Goal: Navigation & Orientation: Find specific page/section

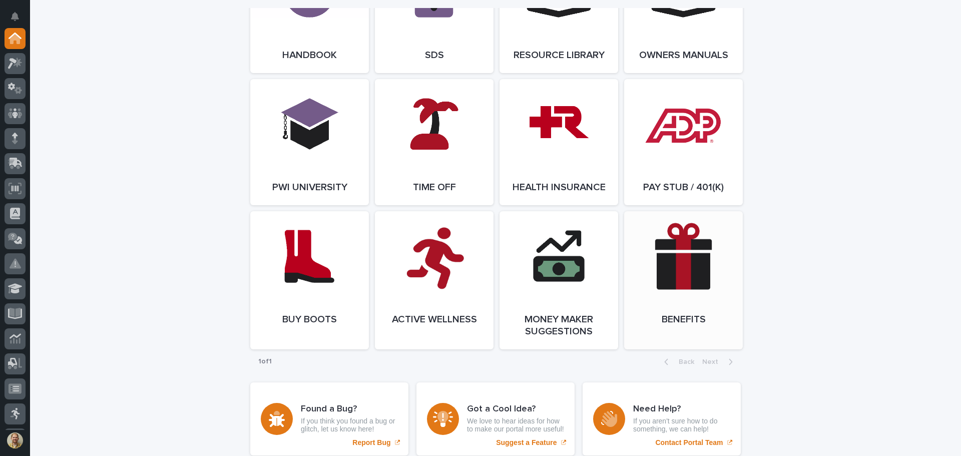
scroll to position [1337, 0]
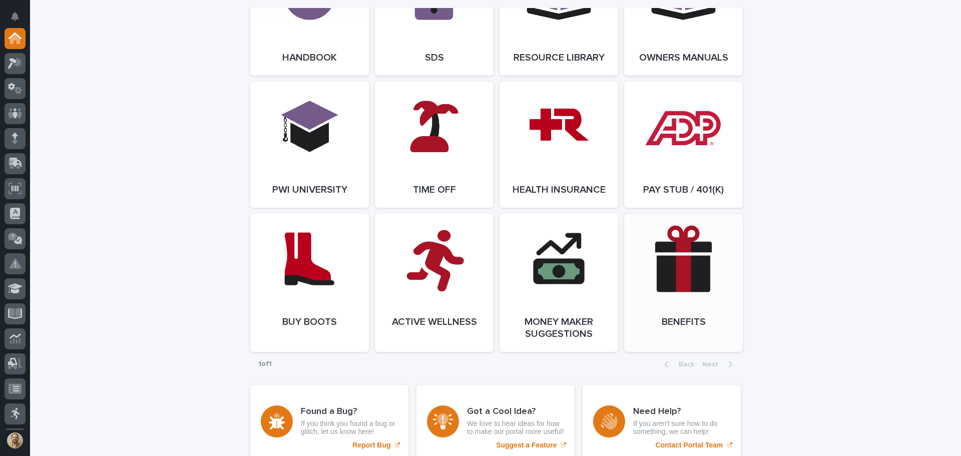
click at [676, 264] on link "Open Link" at bounding box center [683, 283] width 119 height 138
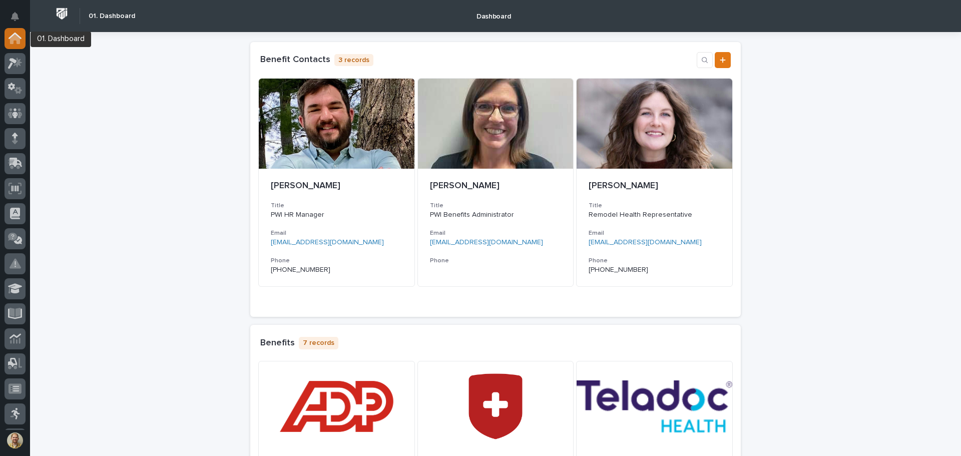
click at [12, 38] on icon at bounding box center [15, 39] width 10 height 10
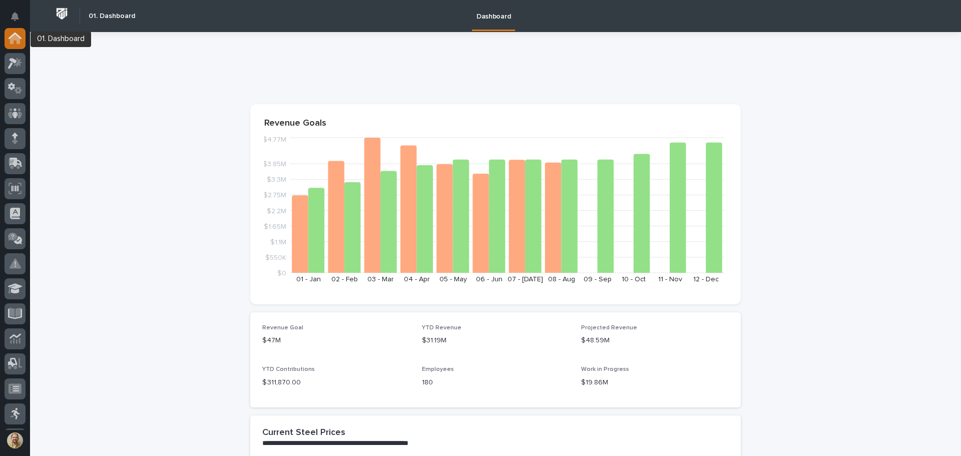
click at [12, 39] on icon at bounding box center [15, 39] width 10 height 10
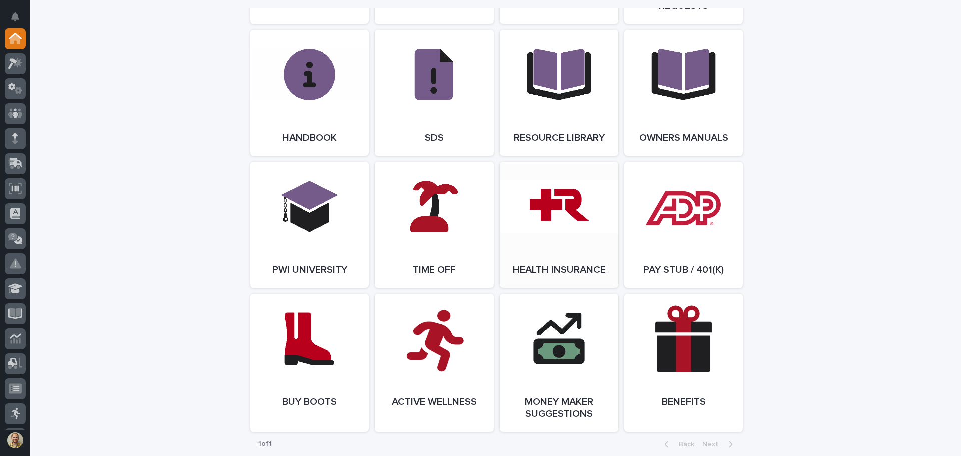
scroll to position [1437, 0]
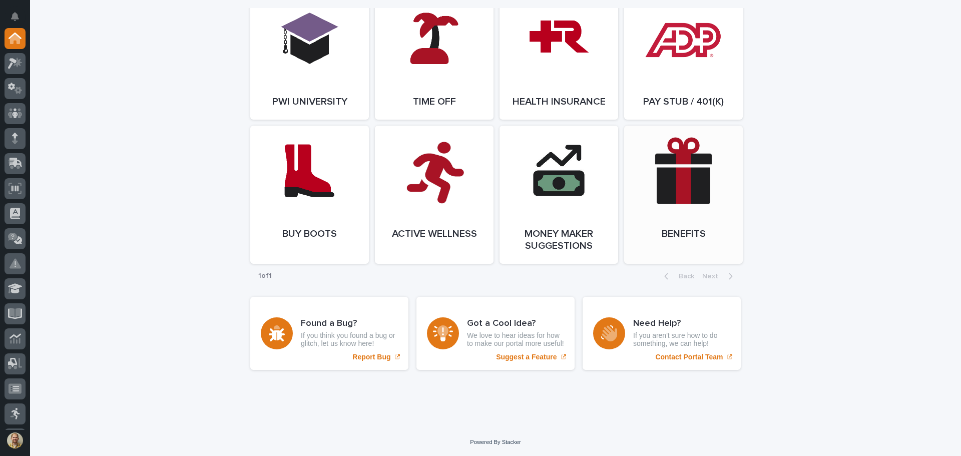
click at [703, 214] on link "Open Link" at bounding box center [683, 195] width 119 height 138
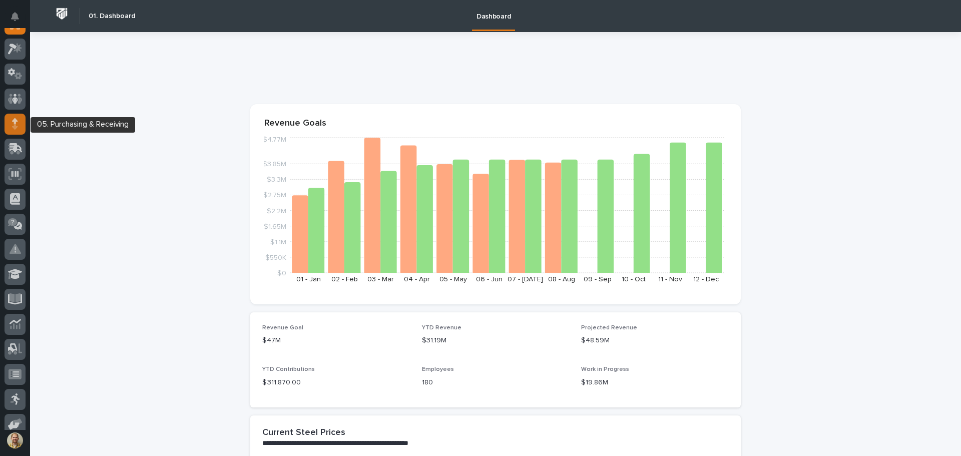
scroll to position [0, 0]
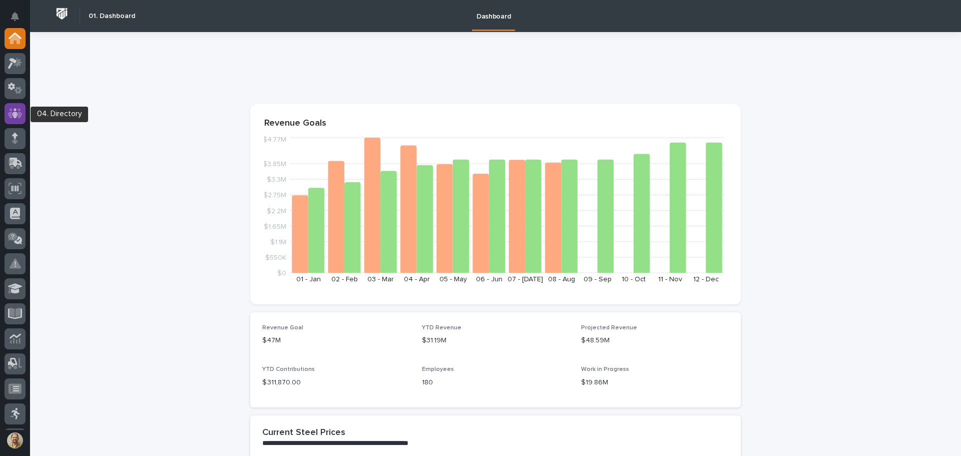
click at [14, 117] on icon at bounding box center [15, 114] width 15 height 12
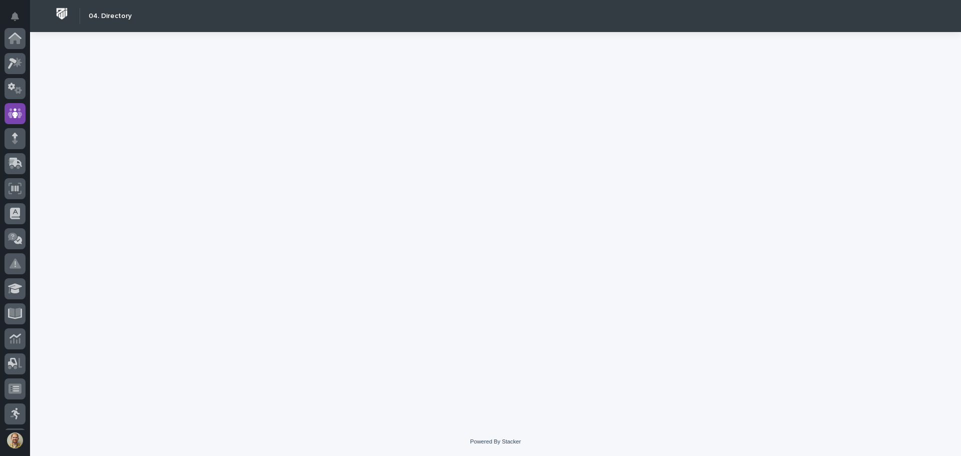
scroll to position [75, 0]
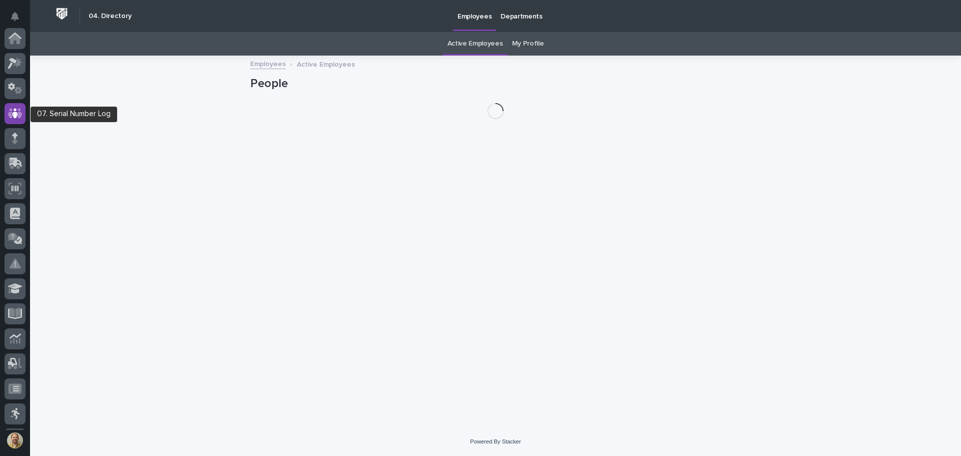
scroll to position [75, 0]
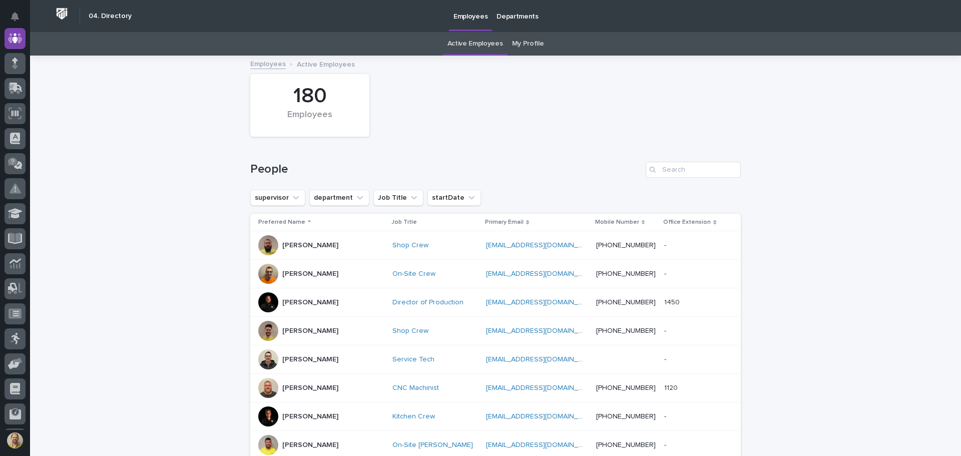
click at [522, 42] on link "My Profile" at bounding box center [528, 44] width 32 height 24
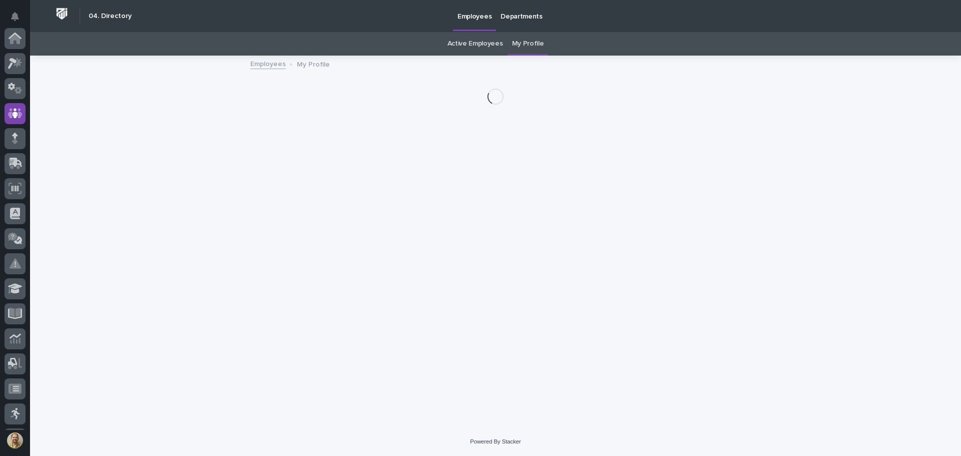
scroll to position [75, 0]
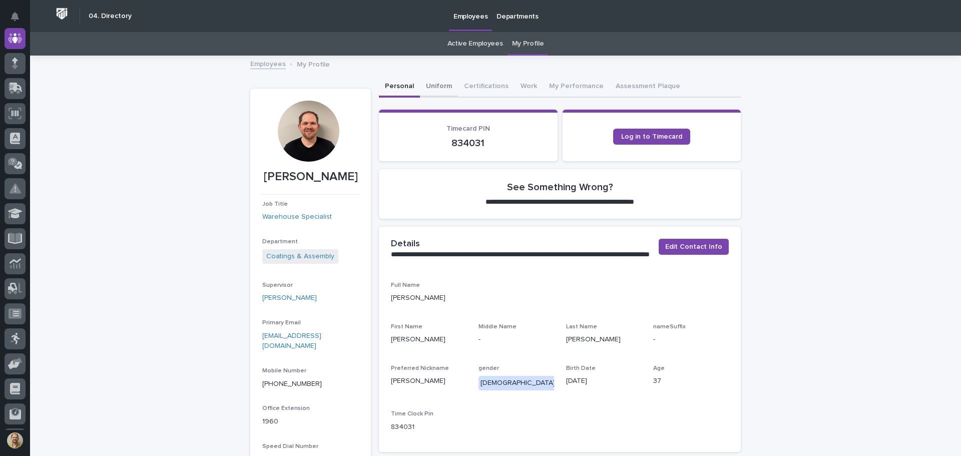
click at [442, 82] on button "Uniform" at bounding box center [439, 87] width 38 height 21
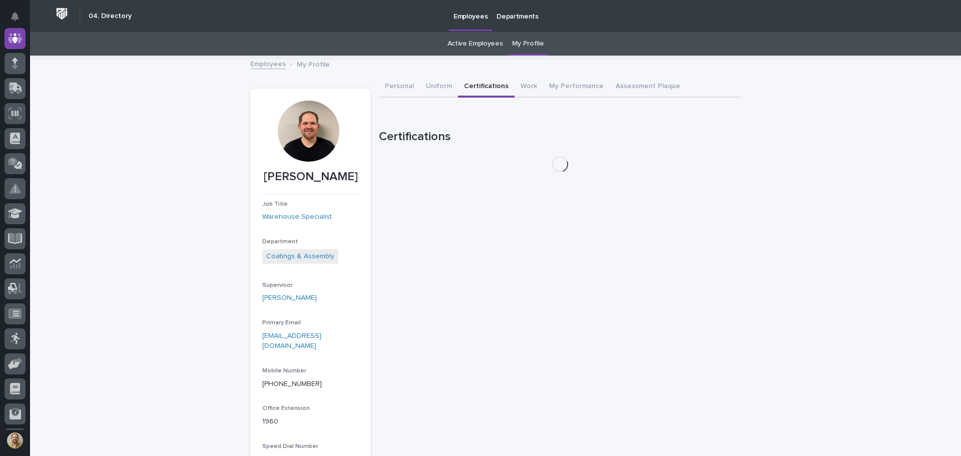
click at [475, 80] on button "Certifications" at bounding box center [486, 87] width 57 height 21
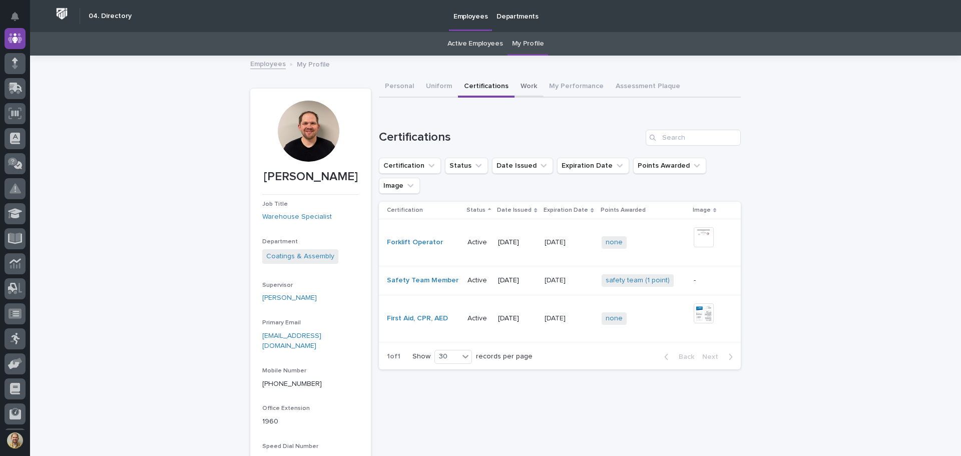
click at [515, 81] on button "Work" at bounding box center [529, 87] width 29 height 21
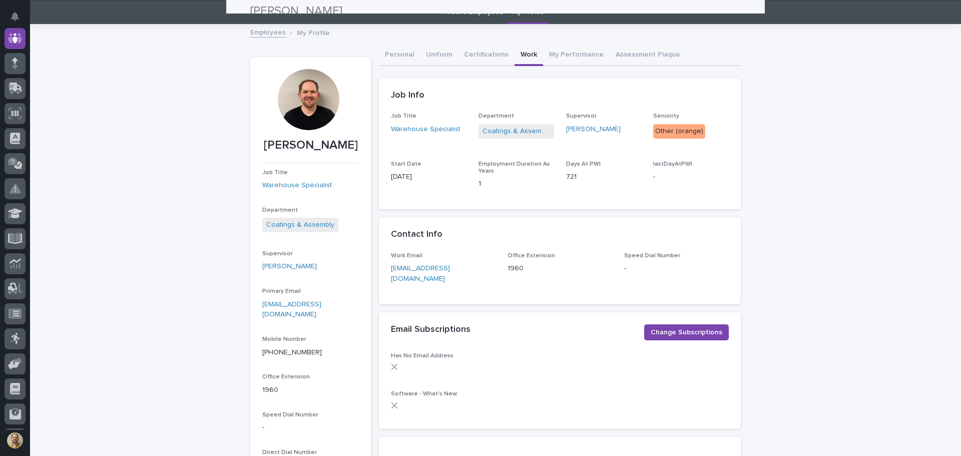
scroll to position [31, 0]
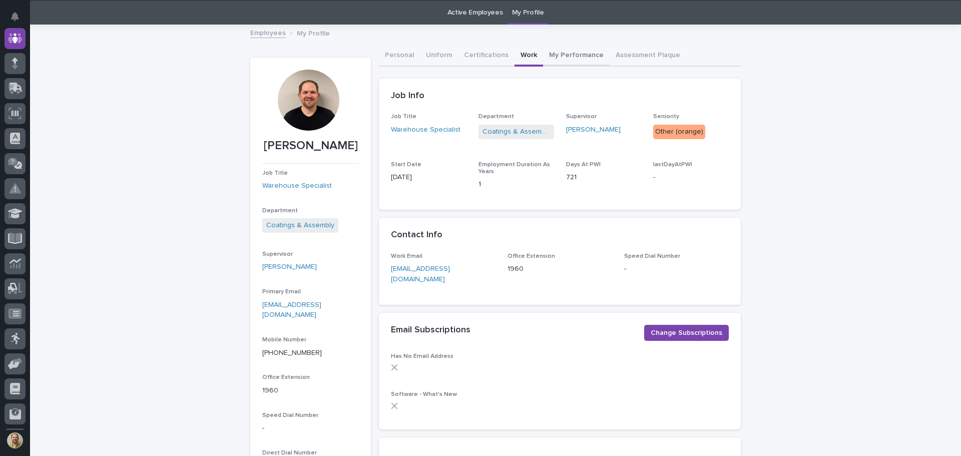
click at [562, 57] on button "My Performance" at bounding box center [576, 56] width 67 height 21
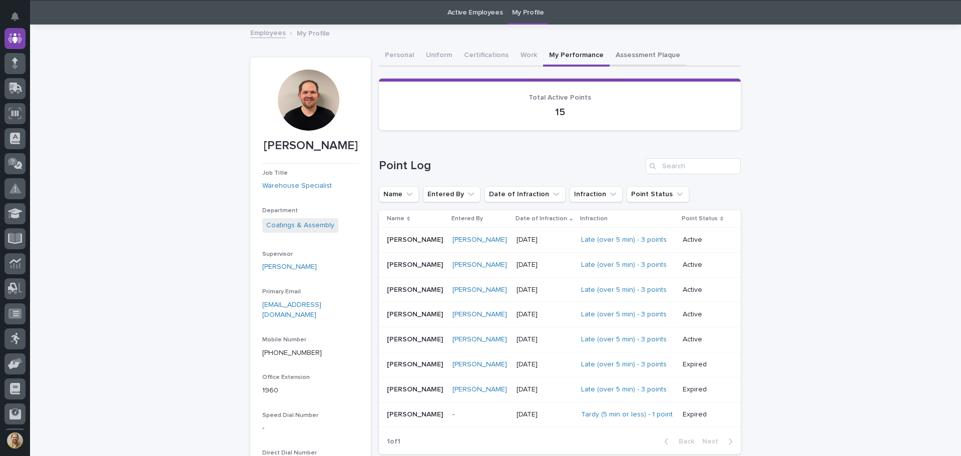
click at [611, 55] on button "Assessment Plaque" at bounding box center [648, 56] width 77 height 21
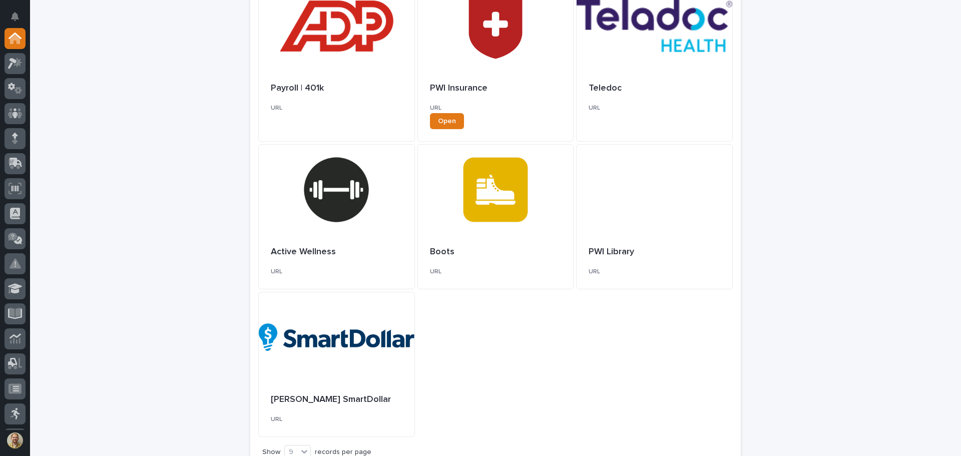
scroll to position [478, 0]
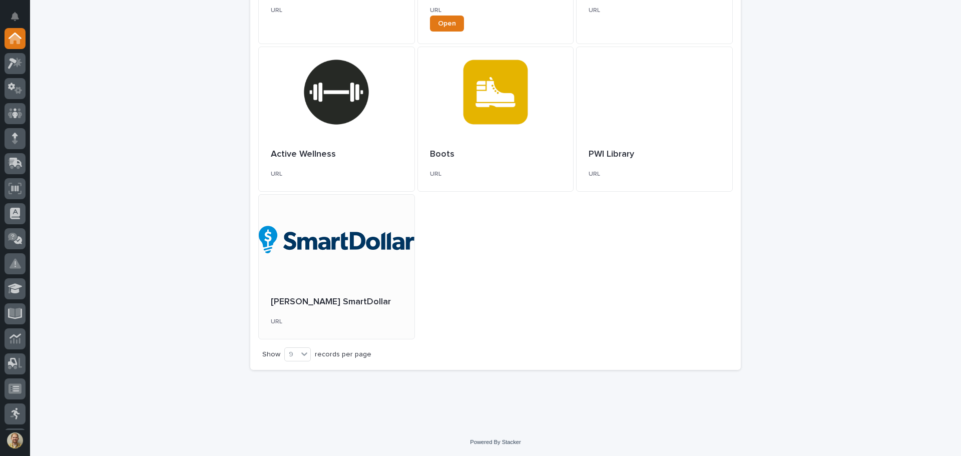
click at [313, 253] on div at bounding box center [337, 240] width 156 height 90
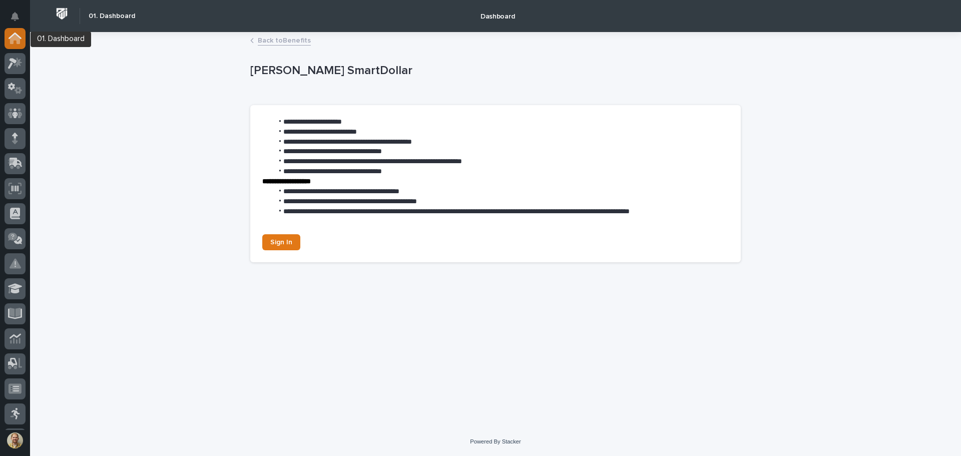
click at [15, 39] on icon at bounding box center [15, 39] width 10 height 10
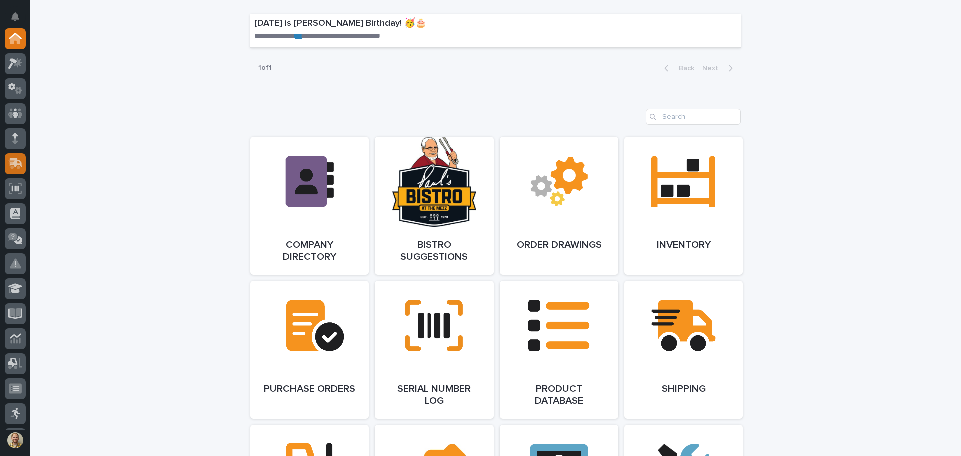
scroll to position [786, 0]
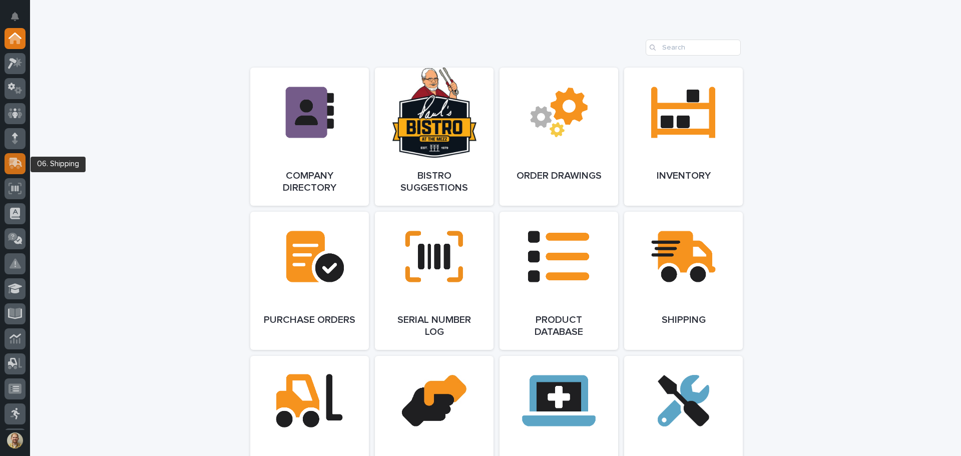
click at [13, 164] on icon at bounding box center [16, 163] width 13 height 10
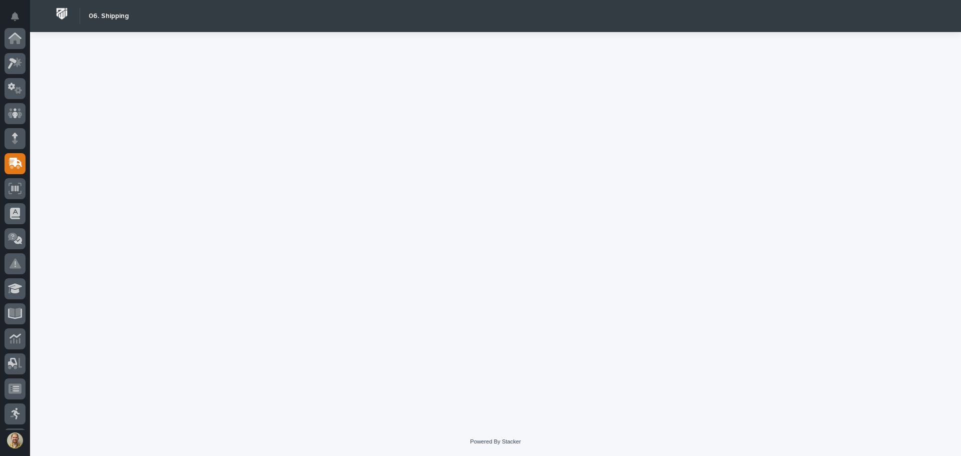
scroll to position [125, 0]
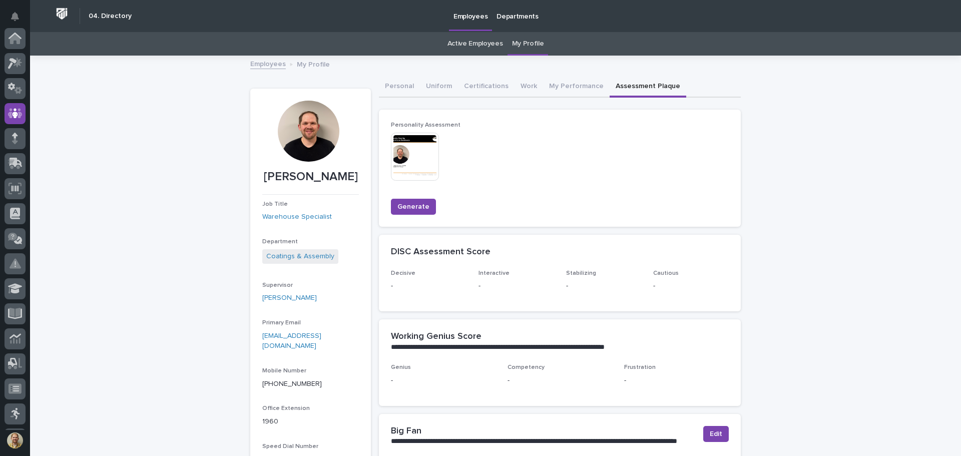
scroll to position [75, 0]
